Goal: Check status: Check status

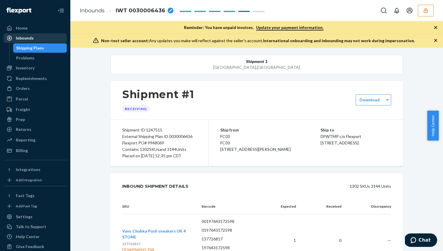
click at [53, 39] on div "Inbounds" at bounding box center [35, 38] width 62 height 8
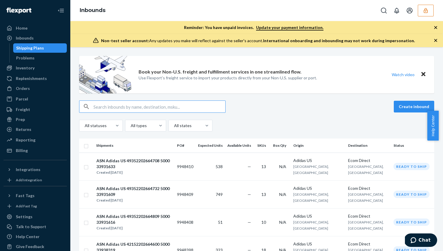
paste input "49352202510751_500033182789"
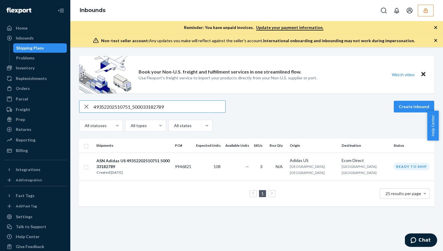
type input "49352202510751_500033182789"
click at [170, 158] on div "ASN Adidas US 49352202510751 500033182789" at bounding box center [133, 164] width 74 height 12
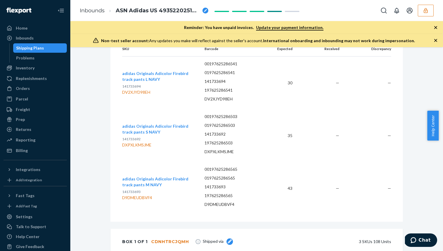
scroll to position [160, 0]
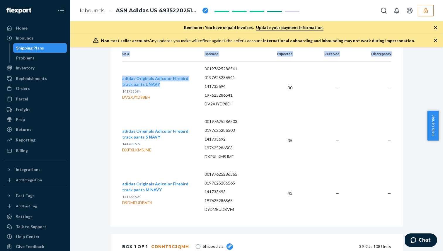
drag, startPoint x: 116, startPoint y: 77, endPoint x: 150, endPoint y: 84, distance: 35.0
click at [150, 84] on div "SKU Barcode Expected Received Discrepancy adidas Originals Adicolor Firebird tr…" at bounding box center [257, 137] width 293 height 180
copy table "SKU Barcode Expected Received Discrepancy adidas Originals Adicolor Firebird tr…"
click at [150, 84] on button "adidas Originals Adicolor Firebird track pants L NAVY" at bounding box center [158, 82] width 73 height 12
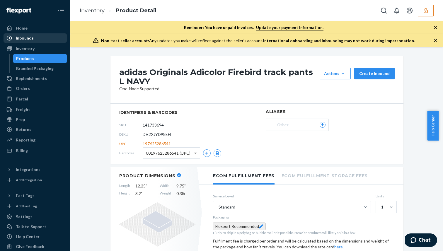
click at [39, 39] on div "Inbounds" at bounding box center [35, 38] width 62 height 8
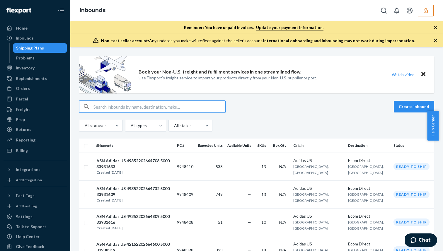
click at [158, 106] on input "text" at bounding box center [160, 107] width 132 height 12
type input "SKU Barcode Expected Received Discrepancy adidas Originals Adicolor Firebird tr…"
paste input "49352202510751_500033182789"
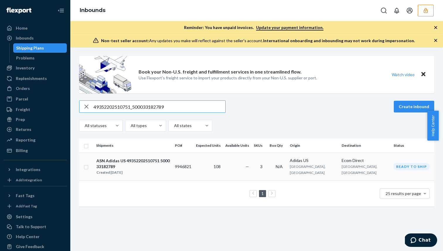
type input "49352202510751_500033182789"
click at [151, 162] on div "ASN Adidas US 49352202510751 500033182789" at bounding box center [133, 164] width 74 height 12
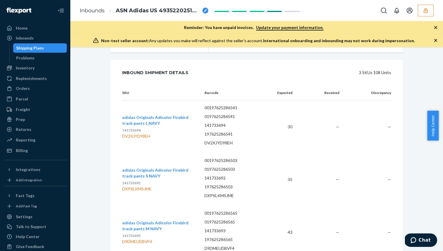
scroll to position [122, 0]
drag, startPoint x: 162, startPoint y: 121, endPoint x: 116, endPoint y: 114, distance: 46.5
click at [116, 114] on div "SKU Barcode Expected Received Discrepancy adidas Originals Adicolor Firebird tr…" at bounding box center [257, 175] width 293 height 180
click at [123, 130] on span "141733694" at bounding box center [131, 129] width 18 height 4
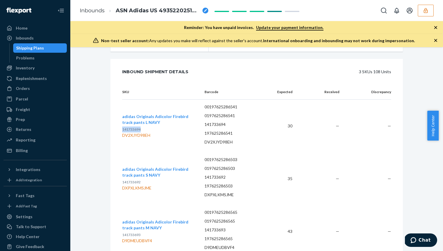
click at [156, 129] on p "141733694" at bounding box center [158, 130] width 73 height 6
click at [133, 129] on span "141733694" at bounding box center [131, 129] width 18 height 4
copy span "141733694"
drag, startPoint x: 175, startPoint y: 121, endPoint x: 95, endPoint y: 90, distance: 86.0
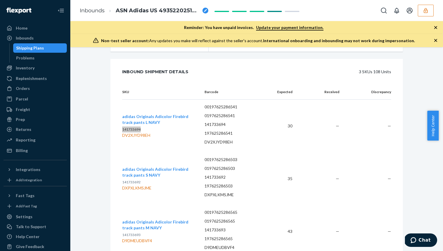
click at [95, 90] on div "Shipment [GEOGRAPHIC_DATA] Shipment #1 Ready to ship Download Shipment ID 12464…" at bounding box center [257, 177] width 364 height 487
click at [96, 124] on div "Shipment [GEOGRAPHIC_DATA] Shipment #1 Ready to ship Download Shipment ID 12464…" at bounding box center [257, 177] width 364 height 487
click at [114, 115] on div "SKU Barcode Expected Received Discrepancy adidas Originals Adicolor Firebird tr…" at bounding box center [257, 175] width 293 height 180
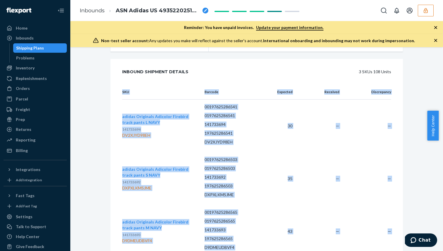
click at [114, 115] on div "SKU Barcode Expected Received Discrepancy adidas Originals Adicolor Firebird tr…" at bounding box center [257, 175] width 293 height 180
click at [114, 123] on div "SKU Barcode Expected Received Discrepancy adidas Originals Adicolor Firebird tr…" at bounding box center [257, 175] width 293 height 180
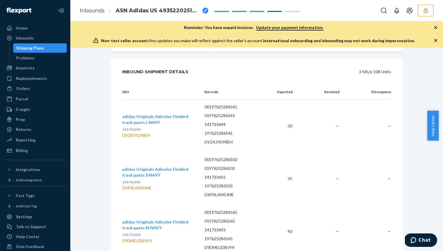
click at [170, 128] on p "141733694" at bounding box center [158, 130] width 73 height 6
click at [136, 130] on span "141733694" at bounding box center [131, 129] width 18 height 4
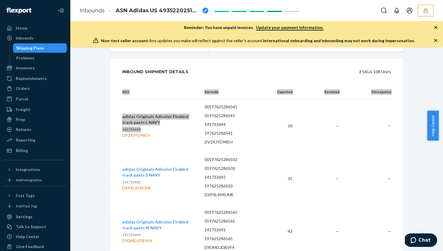
drag, startPoint x: 136, startPoint y: 130, endPoint x: 121, endPoint y: 117, distance: 20.3
click at [121, 117] on div "SKU Barcode Expected Received Discrepancy adidas Originals Adicolor Firebird tr…" at bounding box center [257, 175] width 293 height 180
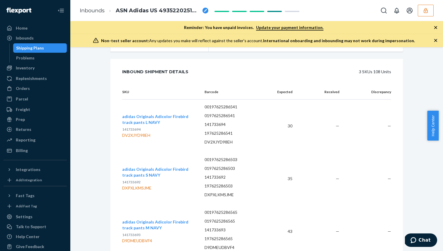
click at [135, 104] on td "adidas Originals Adicolor Firebird track pants L NAVY 141733694 DV2XJYD98EH" at bounding box center [161, 126] width 78 height 53
click at [135, 103] on td "adidas Originals Adicolor Firebird track pants L NAVY 141733694 DV2XJYD98EH" at bounding box center [161, 126] width 78 height 53
click at [138, 98] on th "SKU" at bounding box center [161, 92] width 78 height 15
click at [136, 113] on td "adidas Originals Adicolor Firebird track pants L NAVY 141733694 DV2XJYD98EH" at bounding box center [161, 126] width 78 height 53
click at [135, 117] on span "adidas Originals Adicolor Firebird track pants L NAVY" at bounding box center [155, 119] width 66 height 11
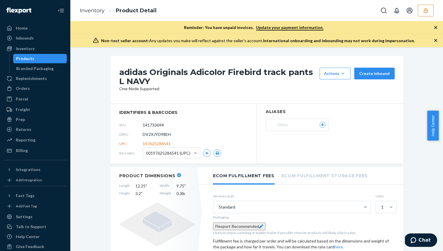
click at [179, 68] on h1 "adidas Originals Adicolor Firebird track pants L NAVY" at bounding box center [218, 77] width 198 height 18
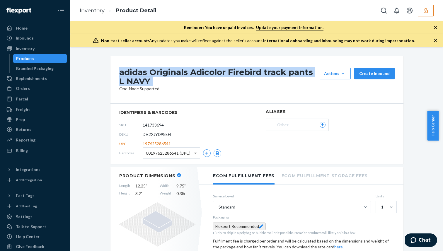
click at [179, 68] on h1 "adidas Originals Adicolor Firebird track pants L NAVY" at bounding box center [218, 77] width 198 height 18
copy div "adidas Originals Adicolor Firebird track pants L NAVY"
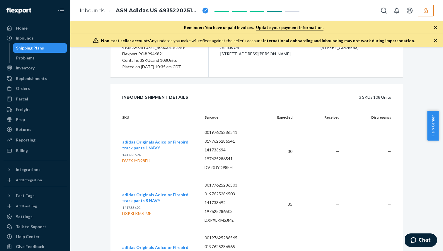
scroll to position [105, 0]
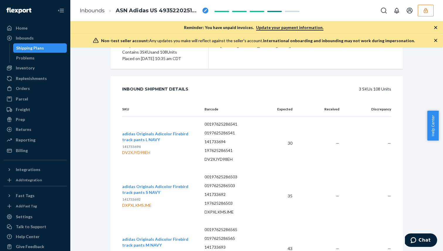
click at [159, 184] on button "adidas Originals Adicolor Firebird track pants S NAVY" at bounding box center [158, 190] width 73 height 12
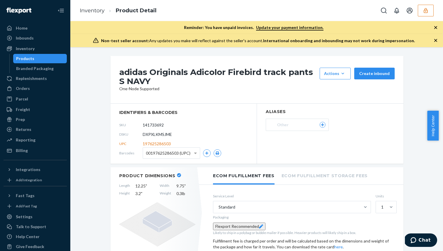
click at [169, 73] on h1 "adidas Originals Adicolor Firebird track pants S NAVY" at bounding box center [218, 77] width 198 height 18
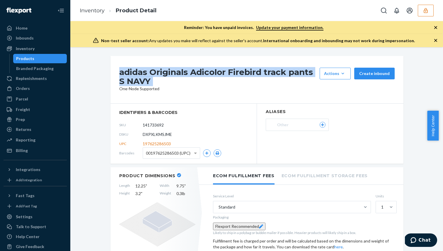
click at [169, 73] on h1 "adidas Originals Adicolor Firebird track pants S NAVY" at bounding box center [218, 77] width 198 height 18
copy div "adidas Originals Adicolor Firebird track pants S NAVY"
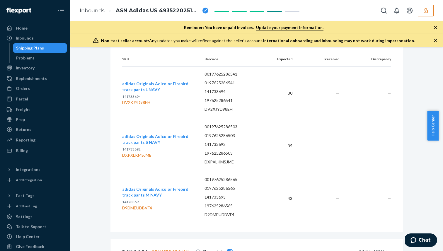
scroll to position [165, 0]
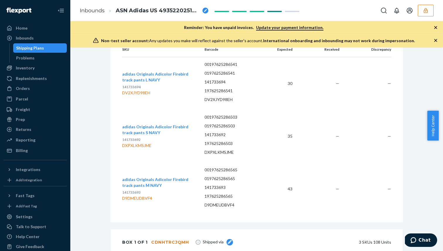
click at [146, 182] on span "adidas Originals Adicolor Firebird track pants M NAVY" at bounding box center [155, 182] width 66 height 11
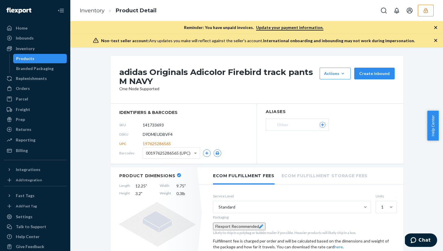
click at [159, 68] on h1 "adidas Originals Adicolor Firebird track pants M NAVY" at bounding box center [218, 77] width 198 height 18
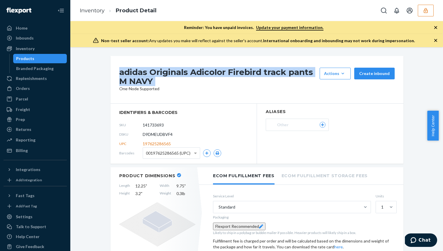
click at [159, 68] on h1 "adidas Originals Adicolor Firebird track pants M NAVY" at bounding box center [218, 77] width 198 height 18
copy div "adidas Originals Adicolor Firebird track pants M NAVY"
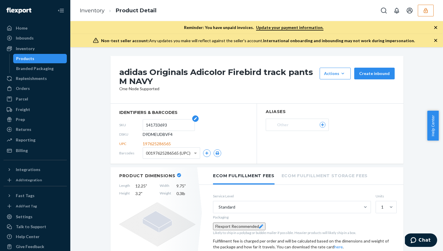
click at [154, 124] on input "141733693" at bounding box center [169, 125] width 46 height 11
click at [45, 43] on ul "Home Inbounds Shipping Plans Problems Inventory Products Branded Packaging Repl…" at bounding box center [35, 89] width 63 height 132
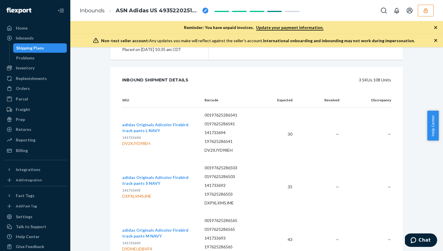
scroll to position [114, 0]
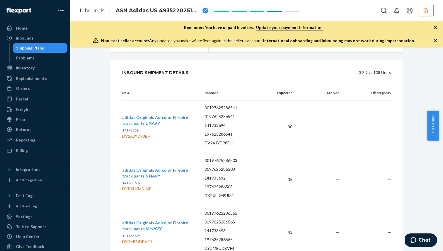
click at [153, 176] on span "adidas Originals Adicolor Firebird track pants S NAVY" at bounding box center [155, 173] width 66 height 11
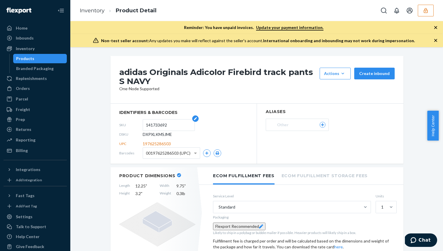
click at [156, 128] on input "141733692" at bounding box center [169, 125] width 46 height 11
click at [50, 39] on div "Inbounds" at bounding box center [35, 38] width 62 height 8
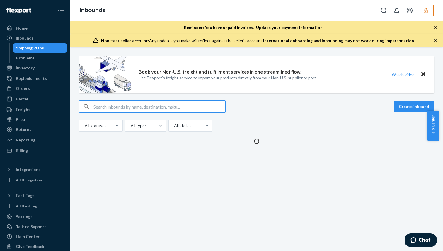
type input "49352202517758_500033520045"
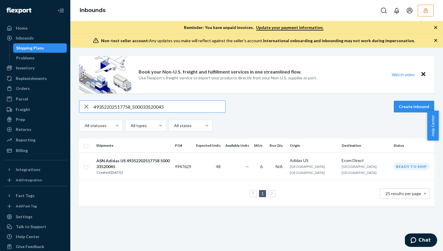
type input "49352202517758_500033520045"
click at [170, 158] on div "ASN Adidas US 49352202517758 500033520045" at bounding box center [133, 164] width 74 height 12
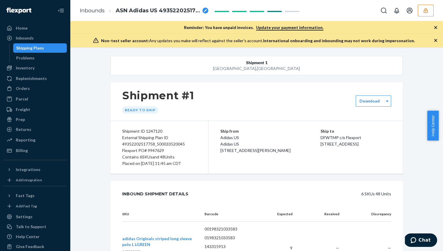
click at [156, 150] on div "Flexport PO# 9947629" at bounding box center [159, 150] width 74 height 6
copy div "9947629"
click at [54, 37] on div "Inbounds" at bounding box center [35, 38] width 62 height 8
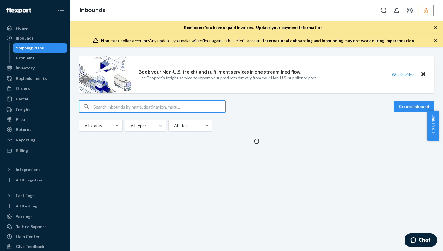
type input "42152202568242_500033738637"
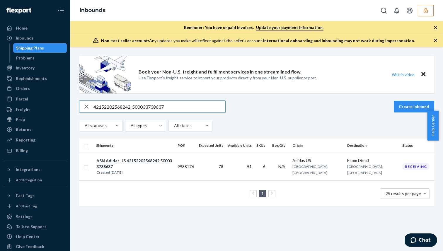
click at [109, 108] on input "42152202568242_500033738637" at bounding box center [160, 107] width 132 height 12
paste input "9352202664806_500033940353"
click at [140, 108] on input "49352202664806_500033940353" at bounding box center [160, 107] width 132 height 12
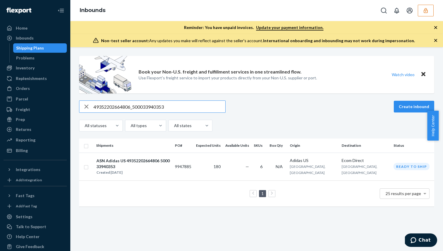
paste input "843998_500034821960"
click at [117, 108] on input "49352202843998_500034821960" at bounding box center [160, 107] width 132 height 12
paste input "2152202664650_500033938316"
click at [152, 105] on input "42152202664650_500033938316" at bounding box center [160, 107] width 132 height 12
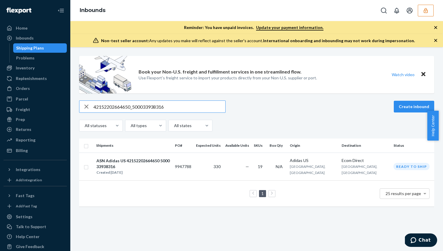
click at [152, 105] on input "42152202664650_500033938316" at bounding box center [160, 107] width 132 height 12
paste input "510725_500033183788"
click at [133, 110] on input "42152202510725_500033183788" at bounding box center [160, 107] width 132 height 12
paste input "9352202730492_50003442155"
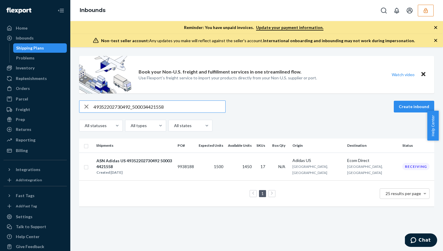
click at [164, 103] on input "49352202730492_500034421558" at bounding box center [160, 107] width 132 height 12
paste input "879533_500033931625"
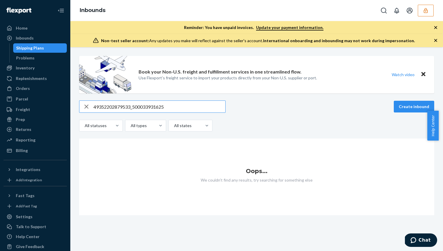
drag, startPoint x: 134, startPoint y: 107, endPoint x: 81, endPoint y: 103, distance: 52.9
click at [81, 103] on div "49352202879533_500033931625" at bounding box center [152, 107] width 146 height 12
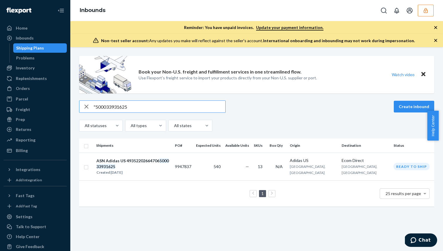
click at [169, 107] on input ""500033931625" at bounding box center [160, 107] width 132 height 12
type input ""500033931625"
click at [170, 170] on div "Created [DATE]" at bounding box center [133, 173] width 74 height 6
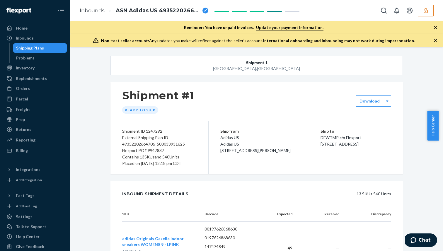
click at [151, 152] on div "Flexport PO# 9947837" at bounding box center [159, 150] width 74 height 6
copy div "9947837"
click at [162, 142] on div "External Shipping Plan ID 49352202664706_500033931625" at bounding box center [159, 141] width 74 height 13
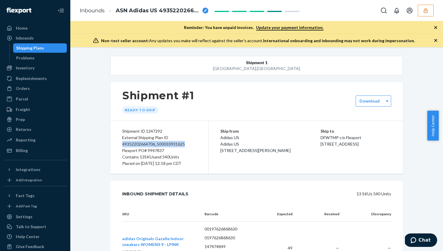
copy div "49352202664706_500033931625"
click at [54, 37] on div "Inbounds" at bounding box center [35, 38] width 62 height 8
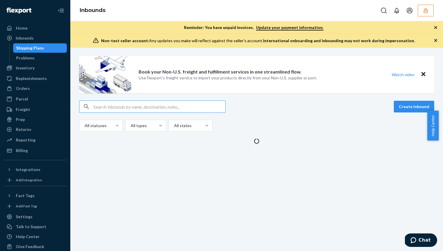
type input "9947393"
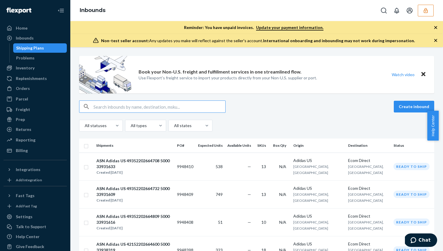
click at [137, 109] on input "text" at bounding box center [160, 107] width 132 height 12
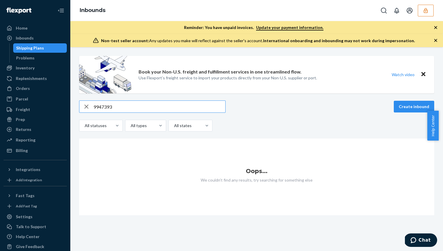
click at [119, 108] on input "9947393" at bounding box center [160, 107] width 132 height 12
paste input "49352202664706_500033931625"
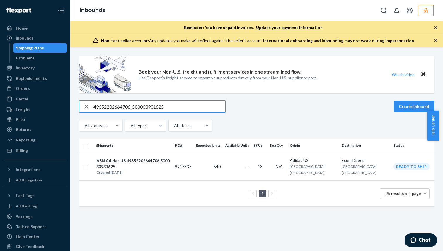
click at [115, 109] on input "49352202664706_500033931625" at bounding box center [160, 107] width 132 height 12
paste input "53_500033931583"
click at [121, 106] on input "49352202664753_500033931583" at bounding box center [160, 107] width 132 height 12
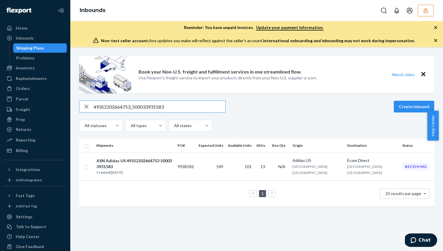
paste input "22_50003393162"
click at [143, 102] on input "49352202664722_500033931623" at bounding box center [160, 107] width 132 height 12
paste input "560689_500033718462"
click at [148, 110] on input "49352202560689_500033718462" at bounding box center [160, 107] width 132 height 12
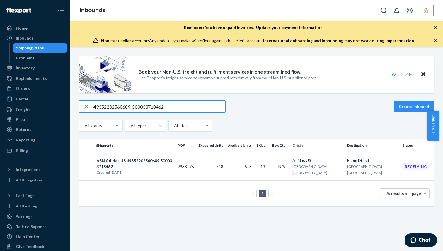
click at [148, 110] on input "49352202560689_500033718462" at bounding box center [160, 107] width 132 height 12
paste input "664778_500033931600"
click at [169, 110] on input "49352202664778_500033931600" at bounding box center [160, 107] width 132 height 12
paste input "54_500033931627"
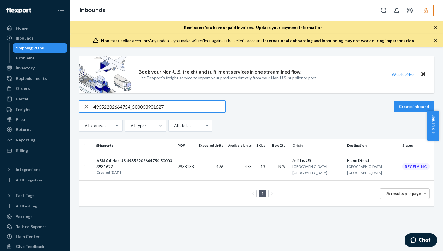
click at [158, 107] on input "49352202664754_500033931627" at bounding box center [160, 107] width 132 height 12
paste input "80_500033931629"
click at [151, 105] on input "49352202664780_500033931629" at bounding box center [160, 107] width 132 height 12
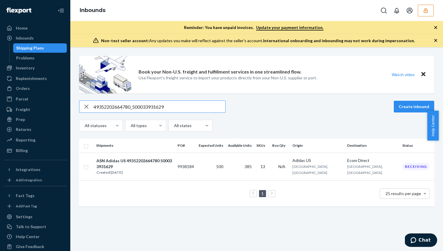
click at [151, 105] on input "49352202664780_500033931629" at bounding box center [160, 107] width 132 height 12
paste input "2152202664636_50003393829"
click at [130, 105] on input "42152202664636_500033938299" at bounding box center [160, 107] width 132 height 12
paste input "58_500033938286"
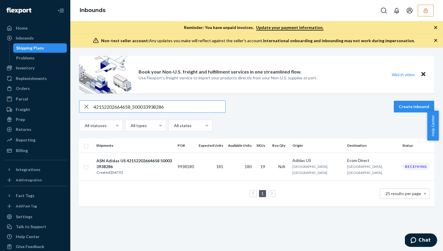
click at [142, 109] on input "42152202664658_500033938286" at bounding box center [160, 107] width 132 height 12
paste input "9352202577275_50003376039"
type input "49352202577275_500033760396"
click at [154, 170] on div "Created [DATE]" at bounding box center [133, 173] width 74 height 6
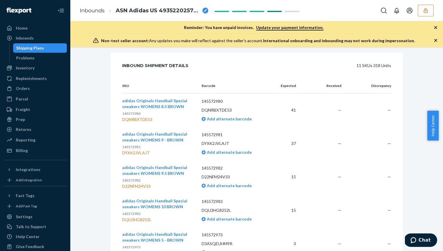
scroll to position [128, 0]
click at [168, 101] on span "adidas Originals Handball Spezial sneakers WOMENS 8.5 BROWN" at bounding box center [154, 103] width 65 height 11
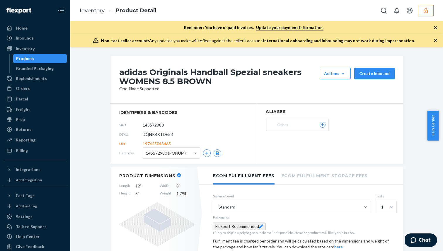
click at [185, 68] on h1 "adidas Originals Handball Spezial sneakers WOMENS 8.5 BROWN" at bounding box center [218, 77] width 198 height 18
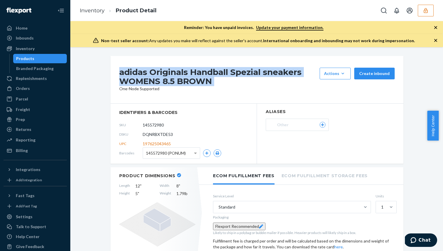
click at [185, 68] on h1 "adidas Originals Handball Spezial sneakers WOMENS 8.5 BROWN" at bounding box center [218, 77] width 198 height 18
copy div "adidas Originals Handball Spezial sneakers WOMENS 8.5 BROWN"
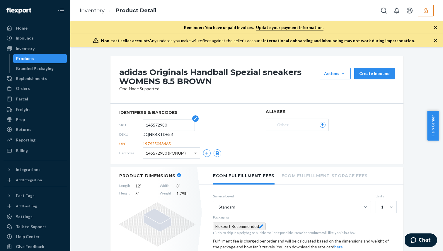
click at [151, 127] on input "145572980" at bounding box center [169, 125] width 46 height 11
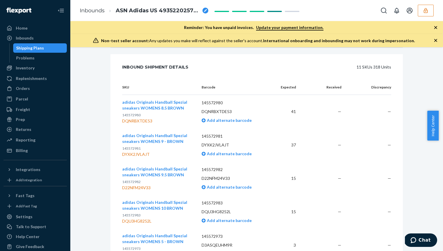
scroll to position [127, 0]
click at [171, 137] on span "adidas Originals Handball Spezial sneakers WOMENS 9 - BROWN" at bounding box center [154, 138] width 65 height 11
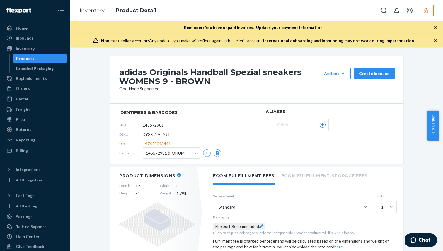
click at [168, 71] on h1 "adidas Originals Handball Spezial sneakers WOMENS 9 - BROWN" at bounding box center [218, 77] width 198 height 18
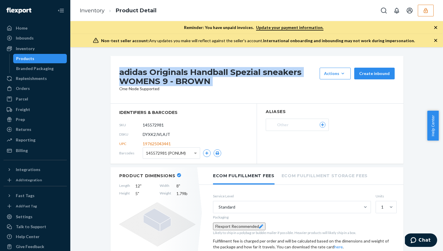
click at [168, 71] on h1 "adidas Originals Handball Spezial sneakers WOMENS 9 - BROWN" at bounding box center [218, 77] width 198 height 18
copy div "adidas Originals Handball Spezial sneakers WOMENS 9 - BROWN"
click at [152, 125] on input "145572981" at bounding box center [169, 125] width 46 height 11
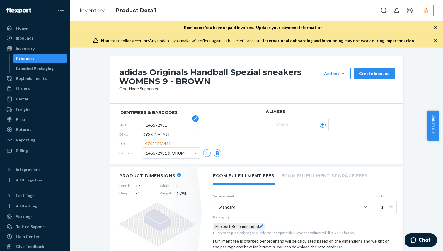
click at [152, 125] on input "145572981" at bounding box center [169, 125] width 46 height 11
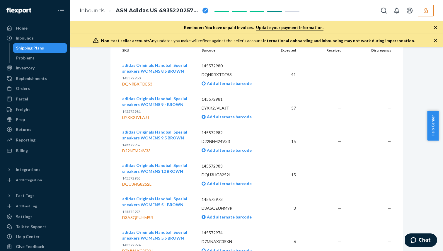
scroll to position [164, 0]
click at [171, 135] on span "adidas Originals Handball Spezial sneakers WOMENS 9.5 BROWN" at bounding box center [154, 134] width 65 height 11
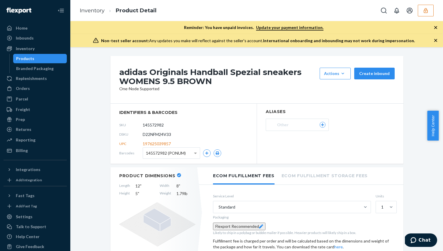
click at [181, 74] on h1 "adidas Originals Handball Spezial sneakers WOMENS 9.5 BROWN" at bounding box center [218, 77] width 198 height 18
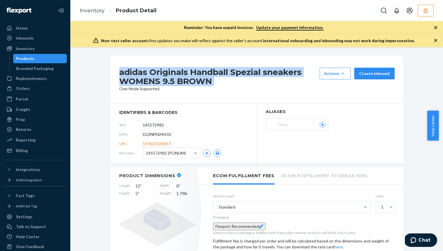
click at [181, 74] on h1 "adidas Originals Handball Spezial sneakers WOMENS 9.5 BROWN" at bounding box center [218, 77] width 198 height 18
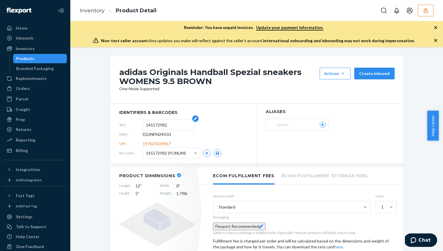
click at [155, 124] on input "145572982" at bounding box center [169, 125] width 46 height 11
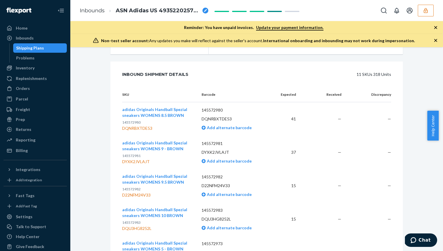
scroll to position [162, 0]
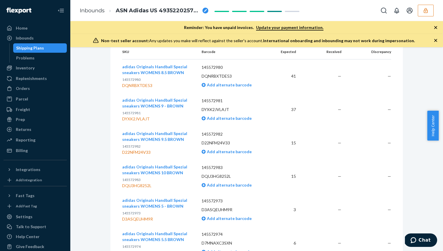
click at [172, 169] on span "adidas Originals Handball Spezial sneakers WOMENS 10 BROWN" at bounding box center [154, 169] width 65 height 11
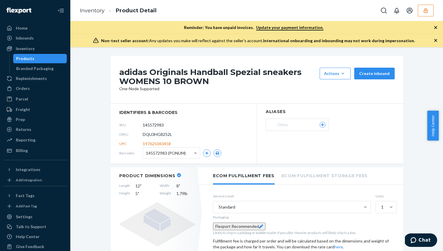
click at [205, 81] on h1 "adidas Originals Handball Spezial sneakers WOMENS 10 BROWN" at bounding box center [218, 77] width 198 height 18
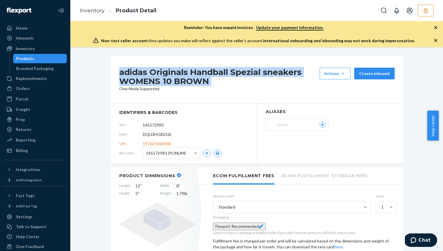
click at [205, 81] on h1 "adidas Originals Handball Spezial sneakers WOMENS 10 BROWN" at bounding box center [218, 77] width 198 height 18
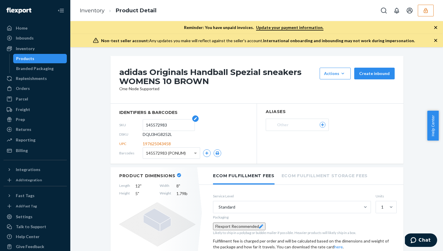
click at [156, 124] on input "145572983" at bounding box center [169, 125] width 46 height 11
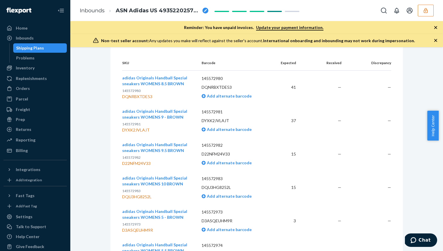
scroll to position [154, 0]
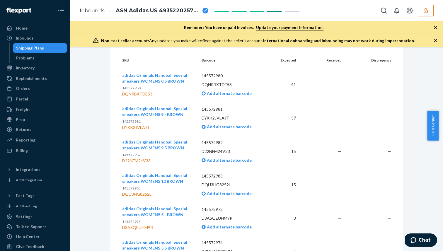
click at [163, 214] on span "adidas Originals Handball Spezial sneakers WOMENS 5 - BROWN" at bounding box center [154, 211] width 65 height 11
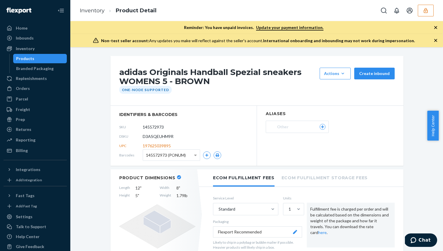
click at [199, 81] on h1 "adidas Originals Handball Spezial sneakers WOMENS 5 - BROWN" at bounding box center [218, 77] width 198 height 18
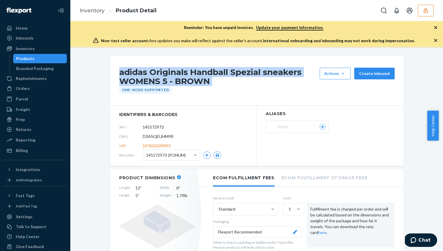
click at [199, 81] on h1 "adidas Originals Handball Spezial sneakers WOMENS 5 - BROWN" at bounding box center [218, 77] width 198 height 18
copy div "adidas Originals Handball Spezial sneakers WOMENS 5 - BROWN"
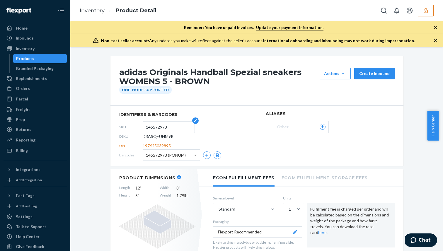
click at [152, 127] on input "145572973" at bounding box center [169, 127] width 46 height 11
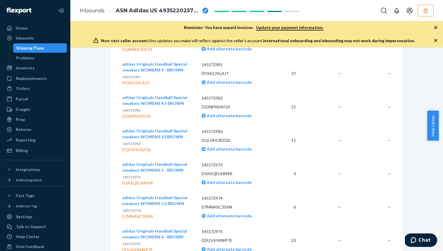
scroll to position [216, 0]
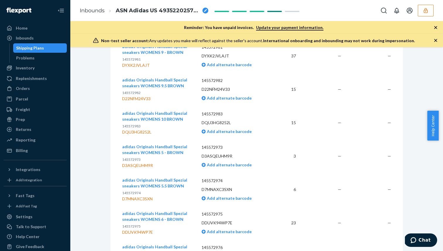
click at [159, 183] on button "adidas Originals Handball Spezial sneakers WOMENS 5.5 BROWN" at bounding box center [157, 183] width 70 height 12
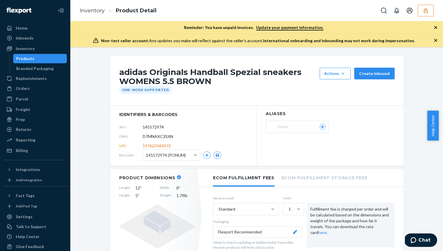
click at [183, 71] on h1 "adidas Originals Handball Spezial sneakers WOMENS 5.5 BROWN" at bounding box center [218, 77] width 198 height 18
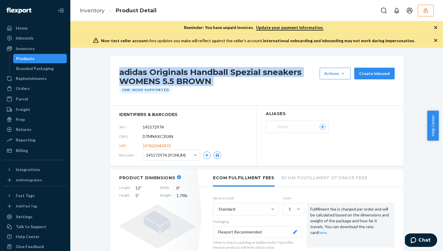
click at [183, 71] on h1 "adidas Originals Handball Spezial sneakers WOMENS 5.5 BROWN" at bounding box center [218, 77] width 198 height 18
copy div "adidas Originals Handball Spezial sneakers WOMENS 5.5 BROWN"
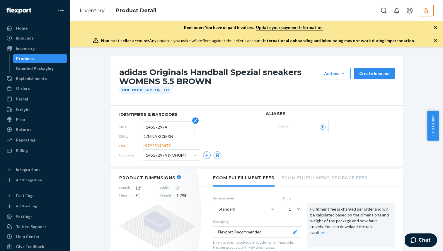
click at [154, 129] on input "145572974" at bounding box center [169, 127] width 46 height 11
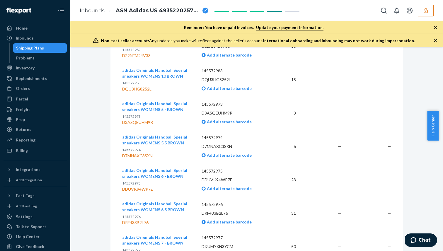
scroll to position [262, 0]
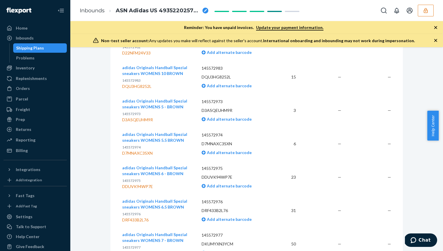
click at [153, 180] on p "145572975" at bounding box center [157, 181] width 70 height 6
click at [162, 166] on span "adidas Originals Handball Spezial sneakers WOMENS 6 - BROWN" at bounding box center [154, 170] width 65 height 11
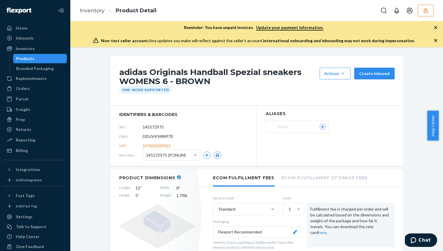
click at [182, 78] on h1 "adidas Originals Handball Spezial sneakers WOMENS 6 - BROWN" at bounding box center [218, 77] width 198 height 18
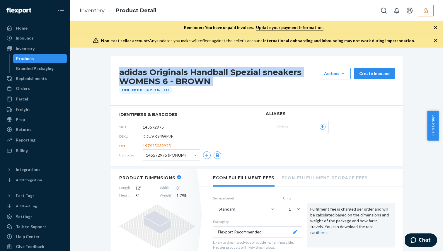
click at [182, 78] on h1 "adidas Originals Handball Spezial sneakers WOMENS 6 - BROWN" at bounding box center [218, 77] width 198 height 18
copy div "adidas Originals Handball Spezial sneakers WOMENS 6 - BROWN"
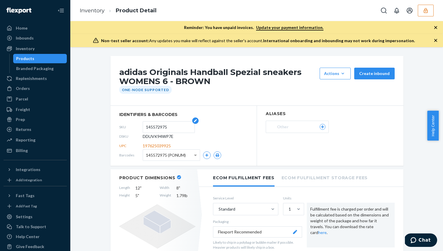
click at [152, 125] on input "145572975" at bounding box center [169, 127] width 46 height 11
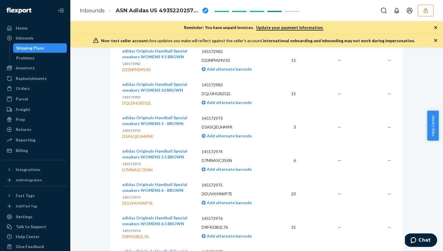
scroll to position [307, 0]
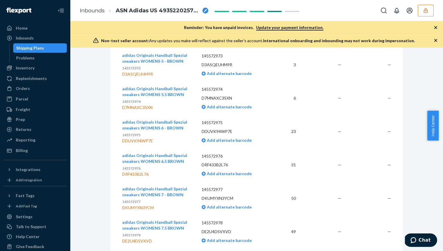
click at [161, 158] on span "adidas Originals Handball Spezial sneakers WOMENS 6.5 BROWN" at bounding box center [154, 158] width 65 height 11
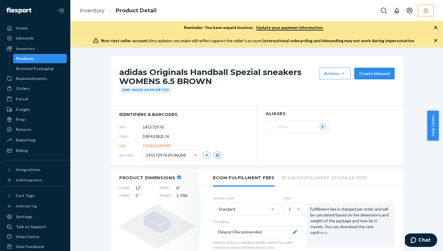
click at [179, 82] on h1 "adidas Originals Handball Spezial sneakers WOMENS 6.5 BROWN" at bounding box center [218, 77] width 198 height 18
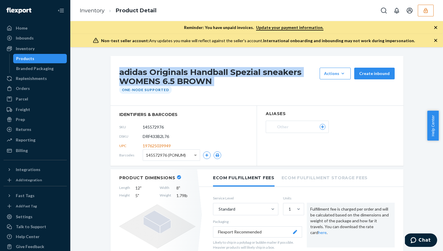
click at [179, 82] on h1 "adidas Originals Handball Spezial sneakers WOMENS 6.5 BROWN" at bounding box center [218, 77] width 198 height 18
copy div "adidas Originals Handball Spezial sneakers WOMENS 6.5 BROWN"
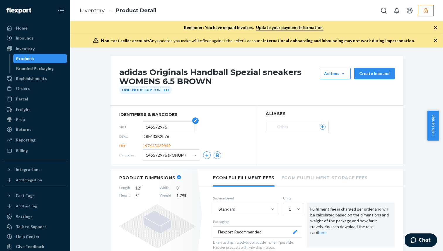
click at [157, 129] on input "145572976" at bounding box center [169, 127] width 46 height 11
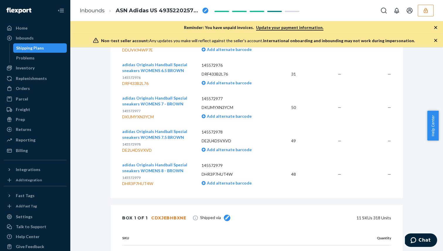
scroll to position [398, 0]
click at [171, 93] on td "adidas Originals Handball Spezial sneakers WOMENS 7 - BROWN 145572977 DKUMYXN3Y…" at bounding box center [159, 107] width 75 height 33
click at [170, 98] on span "adidas Originals Handball Spezial sneakers WOMENS 7 - BROWN" at bounding box center [154, 101] width 65 height 11
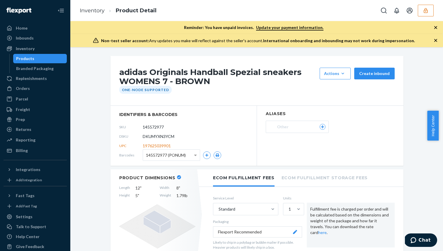
click at [160, 72] on h1 "adidas Originals Handball Spezial sneakers WOMENS 7 - BROWN" at bounding box center [218, 77] width 198 height 18
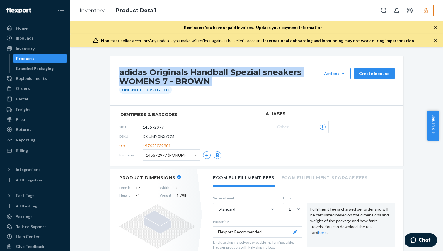
click at [160, 72] on h1 "adidas Originals Handball Spezial sneakers WOMENS 7 - BROWN" at bounding box center [218, 77] width 198 height 18
copy div "adidas Originals Handball Spezial sneakers WOMENS 7 - BROWN"
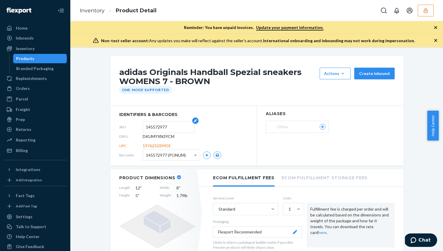
click at [160, 127] on input "145572977" at bounding box center [169, 127] width 46 height 11
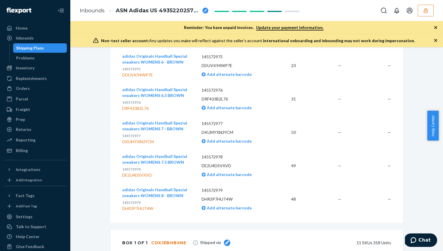
scroll to position [375, 0]
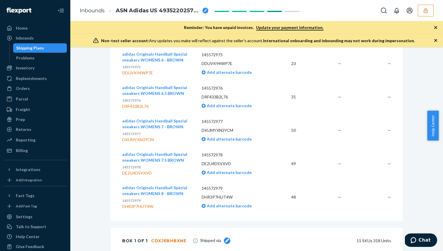
click at [176, 154] on span "adidas Originals Handball Spezial sneakers WOMENS 7.5 BROWN" at bounding box center [154, 157] width 65 height 11
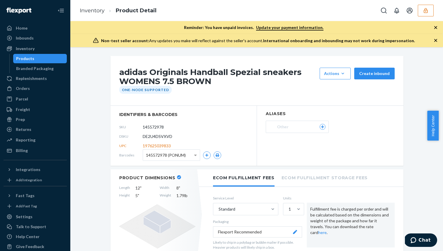
click at [174, 79] on h1 "adidas Originals Handball Spezial sneakers WOMENS 7.5 BROWN" at bounding box center [218, 77] width 198 height 18
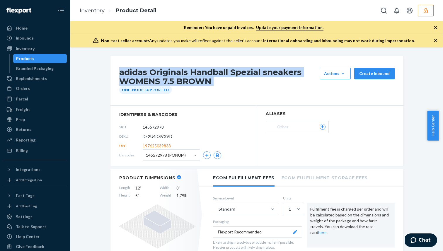
click at [174, 79] on h1 "adidas Originals Handball Spezial sneakers WOMENS 7.5 BROWN" at bounding box center [218, 77] width 198 height 18
copy div "adidas Originals Handball Spezial sneakers WOMENS 7.5 BROWN"
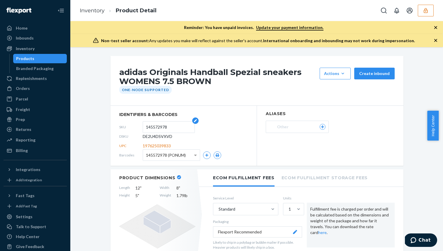
click at [163, 125] on input "145572978" at bounding box center [169, 127] width 46 height 11
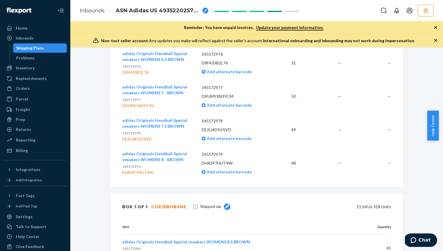
scroll to position [411, 0]
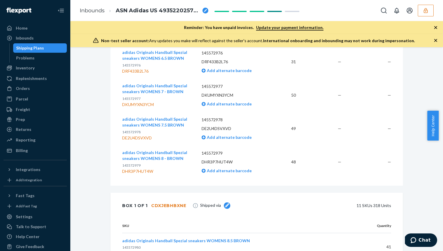
click at [162, 151] on span "adidas Originals Handball Spezial sneakers WOMENS 8 - BROWN" at bounding box center [154, 155] width 65 height 11
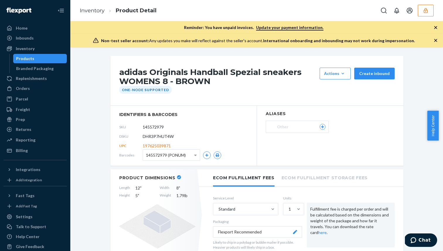
click at [161, 75] on h1 "adidas Originals Handball Spezial sneakers WOMENS 8 - BROWN" at bounding box center [218, 77] width 198 height 18
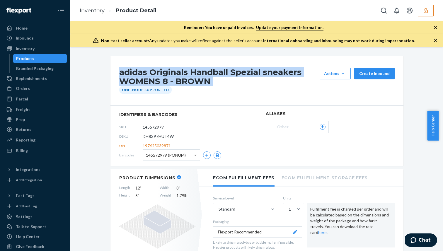
click at [161, 75] on h1 "adidas Originals Handball Spezial sneakers WOMENS 8 - BROWN" at bounding box center [218, 77] width 198 height 18
copy div "adidas Originals Handball Spezial sneakers WOMENS 8 - BROWN"
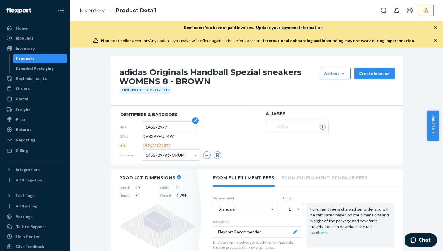
click at [154, 125] on input "145572979" at bounding box center [169, 127] width 46 height 11
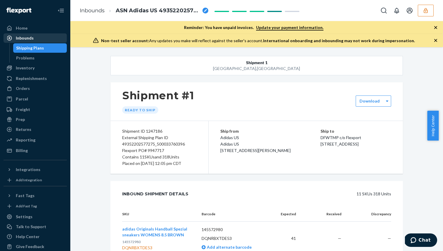
click at [59, 39] on div "Inbounds" at bounding box center [35, 38] width 62 height 8
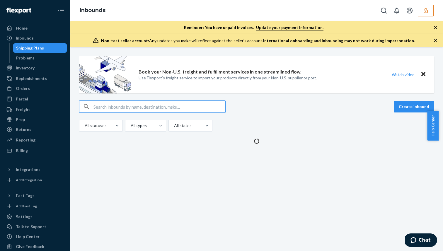
type input "49352202664746_500033931675"
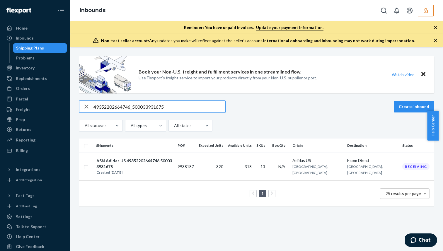
click at [140, 105] on input "49352202664746_500033931675" at bounding box center [160, 107] width 132 height 12
paste input "843032_500035038189"
click at [118, 103] on input "49352202843032_500035038189" at bounding box center [160, 107] width 132 height 12
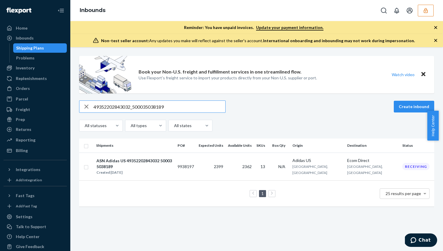
paste input "1152202821748_500033257385"
click at [135, 111] on input "41152202821748_500033257385" at bounding box center [160, 107] width 132 height 12
paste input "382_500033257390"
click at [140, 102] on input "41152202821382_500033257390" at bounding box center [160, 107] width 132 height 12
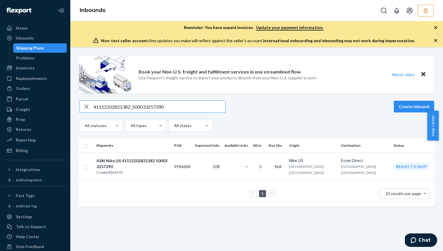
click at [140, 102] on input "41152202821382_500033257390" at bounding box center [160, 107] width 132 height 12
paste input "3252202821297_500033258205"
click at [142, 103] on input "43252202821297_500033258205" at bounding box center [160, 107] width 132 height 12
paste input "776185_50003326723"
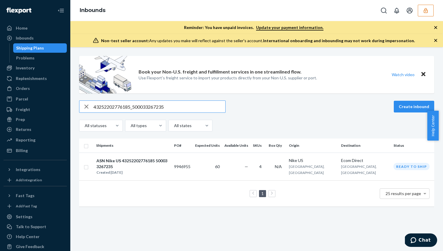
click at [151, 106] on input "43252202776185_500033267235" at bounding box center [160, 107] width 132 height 12
paste input "821744_500033267244"
type input "43252202821744_500033267244"
click at [169, 170] on div "Created [DATE]" at bounding box center [132, 173] width 73 height 6
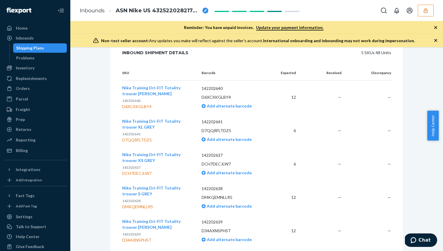
scroll to position [139, 0]
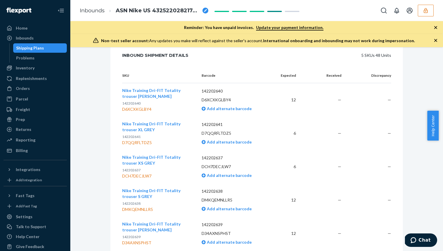
click at [151, 92] on span "Nike Training Dri-FIT Totality trouser L GREY" at bounding box center [151, 93] width 58 height 11
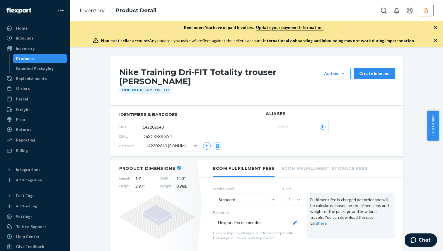
click at [179, 78] on h1 "Nike Training Dri-FIT Totality trouser L GREY" at bounding box center [218, 77] width 198 height 18
click at [189, 71] on h1 "Nike Training Dri-FIT Totality trouser L GREY" at bounding box center [218, 77] width 198 height 18
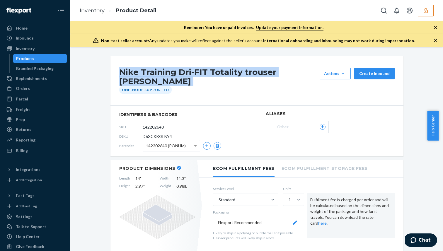
click at [189, 71] on h1 "Nike Training Dri-FIT Totality trouser L GREY" at bounding box center [218, 77] width 198 height 18
copy div "Nike Training Dri-FIT Totality trouser L GREY"
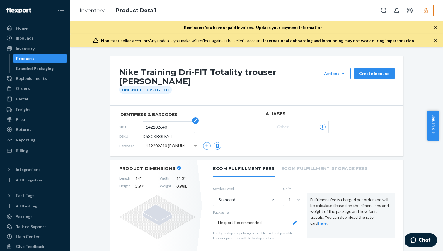
click at [154, 122] on input "142202640" at bounding box center [169, 127] width 46 height 11
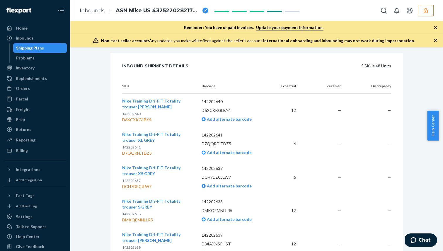
scroll to position [130, 0]
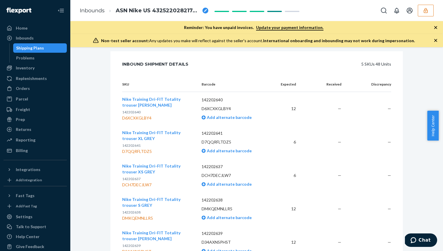
click at [139, 134] on span "Nike Training Dri-FIT Totality trouser XL GREY" at bounding box center [151, 135] width 58 height 11
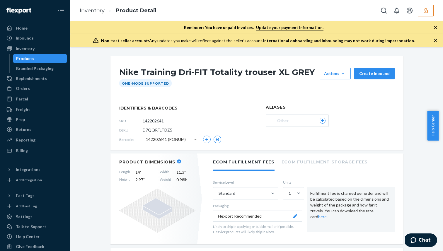
click at [193, 71] on h1 "Nike Training Dri-FIT Totality trouser XL GREY" at bounding box center [218, 74] width 198 height 12
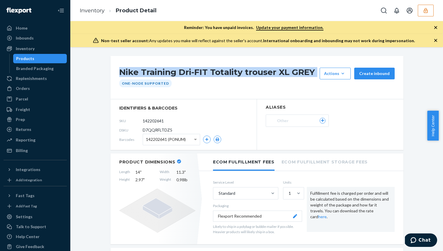
click at [193, 71] on h1 "Nike Training Dri-FIT Totality trouser XL GREY" at bounding box center [218, 74] width 198 height 12
copy div "Nike Training Dri-FIT Totality trouser XL GREY"
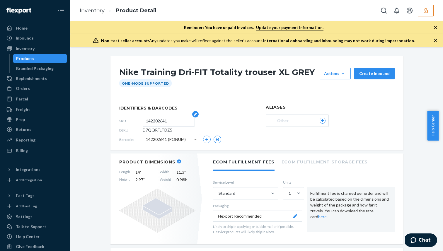
click at [148, 119] on input "142202641" at bounding box center [169, 120] width 46 height 11
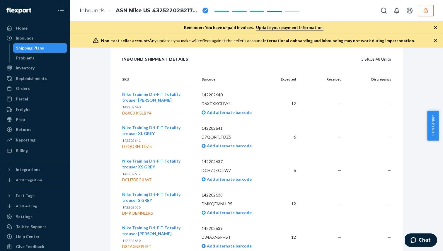
scroll to position [136, 0]
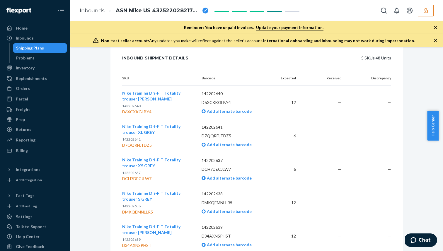
click at [172, 159] on span "Nike Training Dri-FIT Totality trouser XS GREY" at bounding box center [151, 162] width 58 height 11
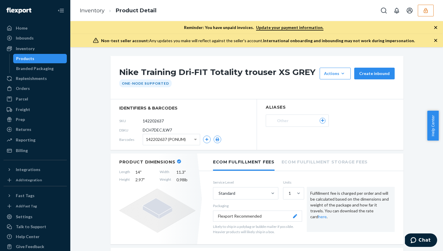
click at [179, 74] on h1 "Nike Training Dri-FIT Totality trouser XS GREY" at bounding box center [218, 74] width 198 height 12
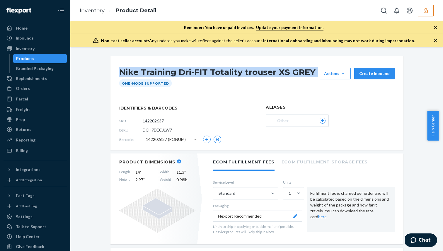
click at [179, 74] on h1 "Nike Training Dri-FIT Totality trouser XS GREY" at bounding box center [218, 74] width 198 height 12
copy div "Nike Training Dri-FIT Totality trouser XS GREY"
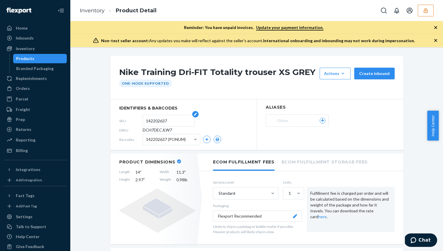
click at [159, 120] on input "142202637" at bounding box center [169, 120] width 46 height 11
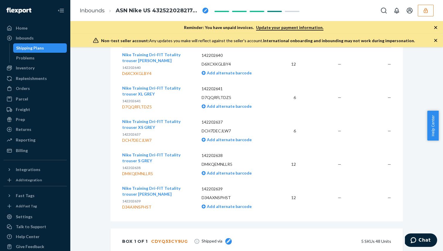
scroll to position [180, 0]
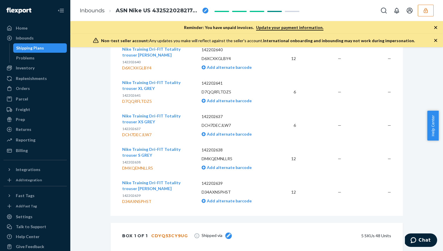
click at [155, 148] on span "Nike Training Dri-FIT Totality trouser S GREY" at bounding box center [151, 152] width 58 height 11
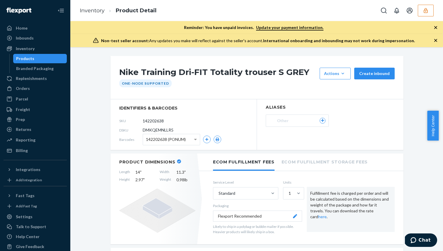
click at [171, 72] on h1 "Nike Training Dri-FIT Totality trouser S GREY" at bounding box center [218, 74] width 198 height 12
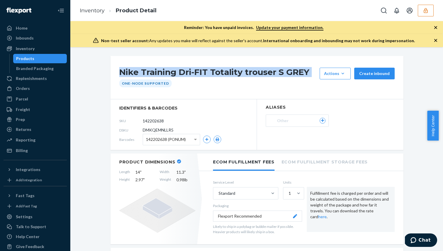
click at [171, 72] on h1 "Nike Training Dri-FIT Totality trouser S GREY" at bounding box center [218, 74] width 198 height 12
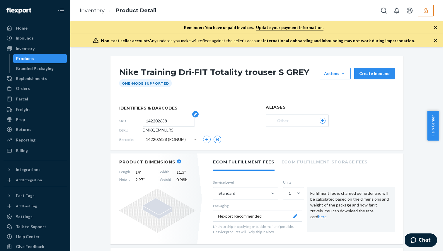
click at [161, 123] on input "142202638" at bounding box center [169, 120] width 46 height 11
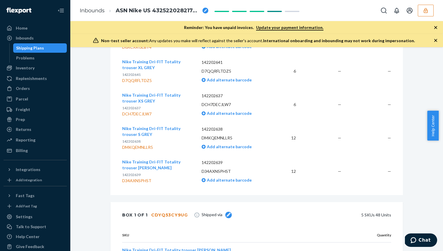
scroll to position [213, 0]
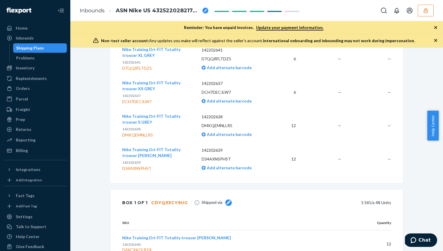
click at [149, 152] on span "Nike Training Dri-FIT Totality trouser M GREY" at bounding box center [151, 152] width 58 height 11
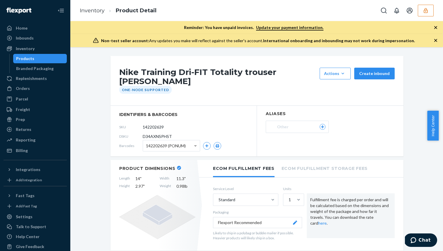
click at [180, 69] on h1 "Nike Training Dri-FIT Totality trouser M GREY" at bounding box center [218, 77] width 198 height 18
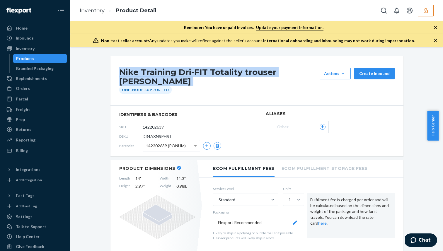
click at [180, 69] on h1 "Nike Training Dri-FIT Totality trouser M GREY" at bounding box center [218, 77] width 198 height 18
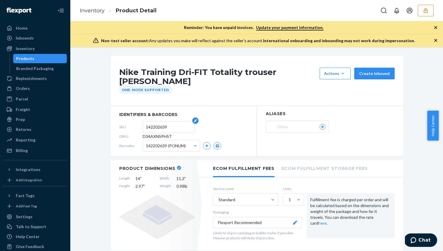
click at [149, 122] on input "142202639" at bounding box center [169, 127] width 46 height 11
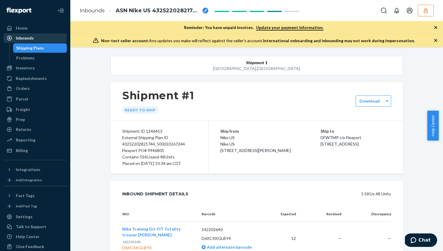
click at [54, 41] on div "Inbounds" at bounding box center [35, 38] width 62 height 8
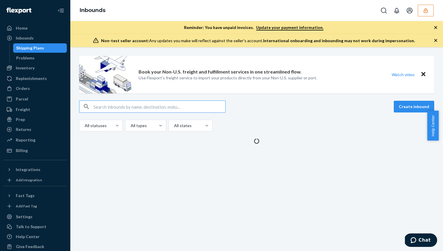
type input "41152202821705_500033276192"
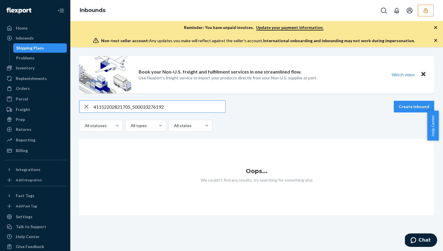
click at [147, 108] on input "41152202821705_500033276192" at bounding box center [160, 107] width 132 height 12
paste input "696_50003327622"
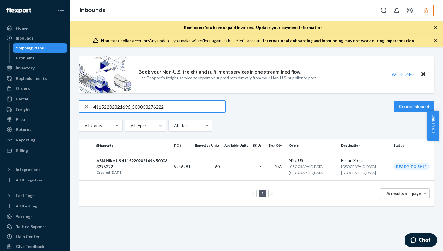
click at [145, 110] on input "41152202821696_500033276222" at bounding box center [160, 107] width 132 height 12
paste input "302_500033276226"
click at [159, 104] on input "41152202821302_500033276226" at bounding box center [160, 107] width 132 height 12
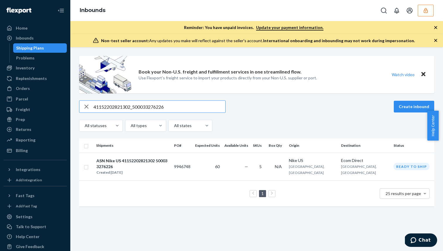
paste input "3252202776196_500033267215"
click at [125, 115] on div "43252202776196_500033267215 Create inbound All statuses All types All states" at bounding box center [256, 116] width 355 height 31
click at [141, 102] on input "43252202776196_500033267215" at bounding box center [160, 107] width 132 height 12
paste input "821744_500033267244"
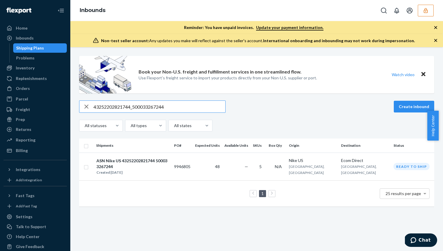
click at [125, 105] on input "43252202821744_500033267244" at bounding box center [160, 107] width 132 height 12
paste input "1152202886967_500033678141"
click at [113, 104] on input "41152202886967_500033678141" at bounding box center [160, 107] width 132 height 12
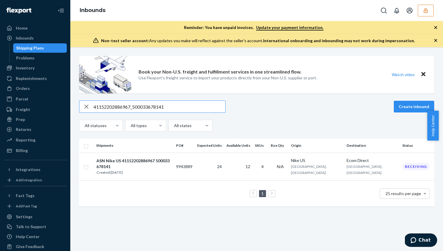
paste input "500033182789"
type input "500033182789"
click at [162, 170] on div "Created [DATE]" at bounding box center [133, 173] width 74 height 6
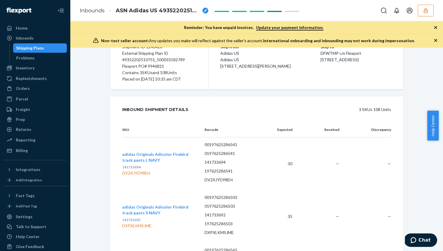
scroll to position [85, 0]
click at [45, 36] on div "Inbounds" at bounding box center [35, 38] width 62 height 8
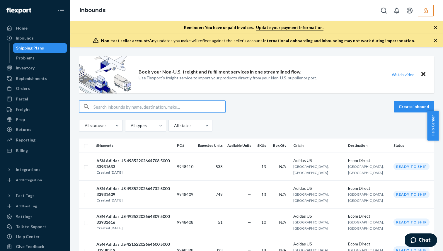
paste input "51052202835857_500033574719"
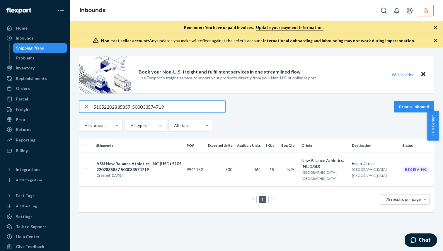
click at [176, 106] on input "51052202835857_500033574719" at bounding box center [160, 107] width 132 height 12
paste input "43252202776196_500033267215"
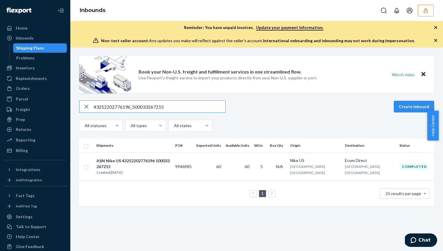
type input "43252202776196_500033267215"
